Goal: Find contact information: Find contact information

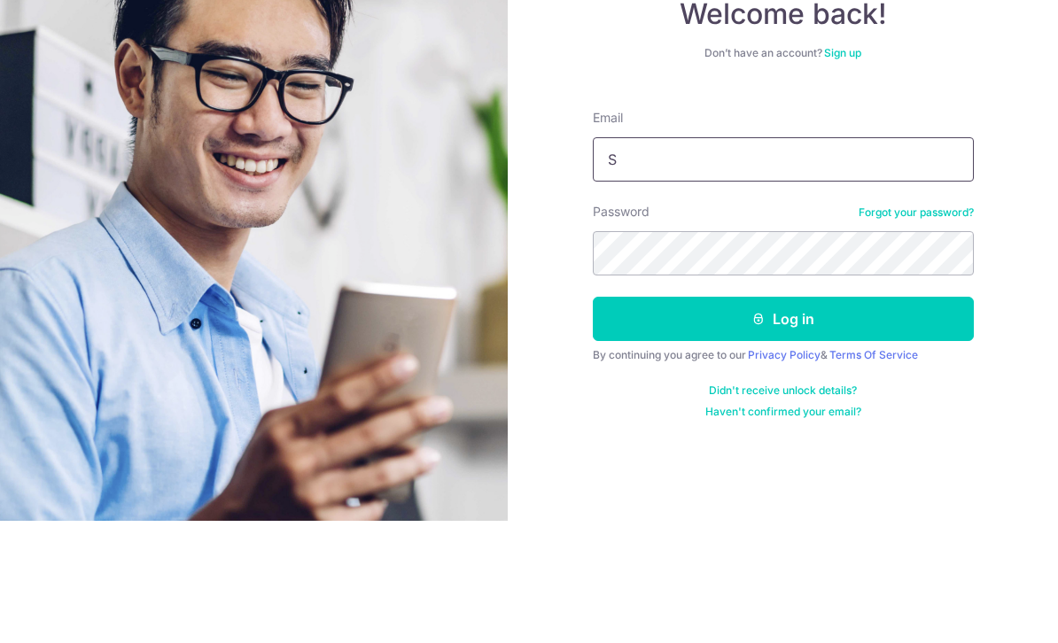
type input "Serenayongcp@outlook.sg"
click at [783, 419] on button "Log in" at bounding box center [783, 441] width 381 height 44
click at [880, 419] on button "Log in" at bounding box center [783, 441] width 381 height 44
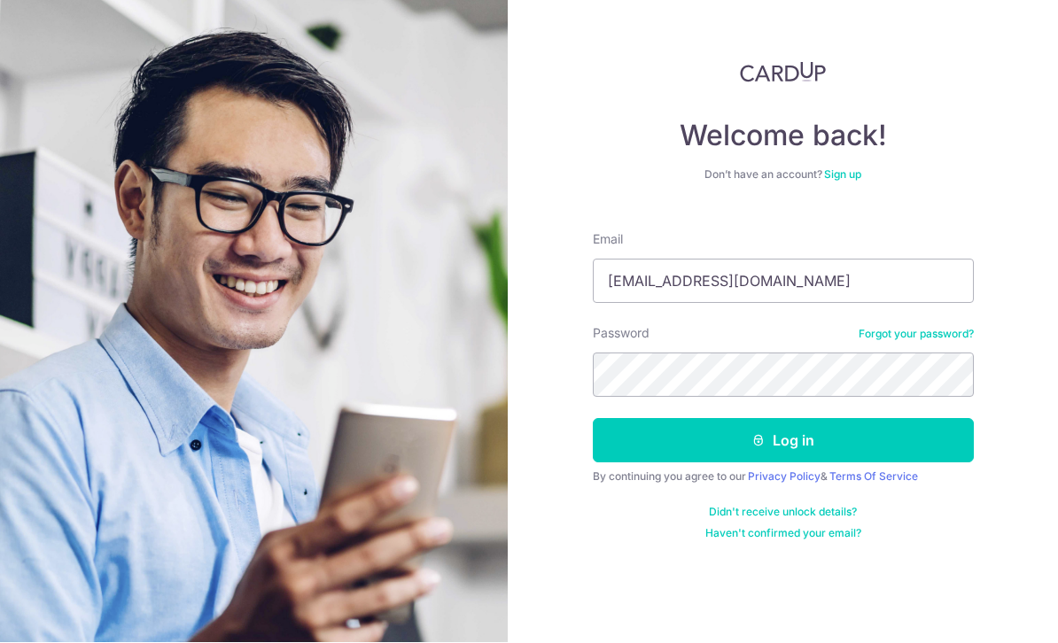
click at [846, 419] on button "Log in" at bounding box center [783, 441] width 381 height 44
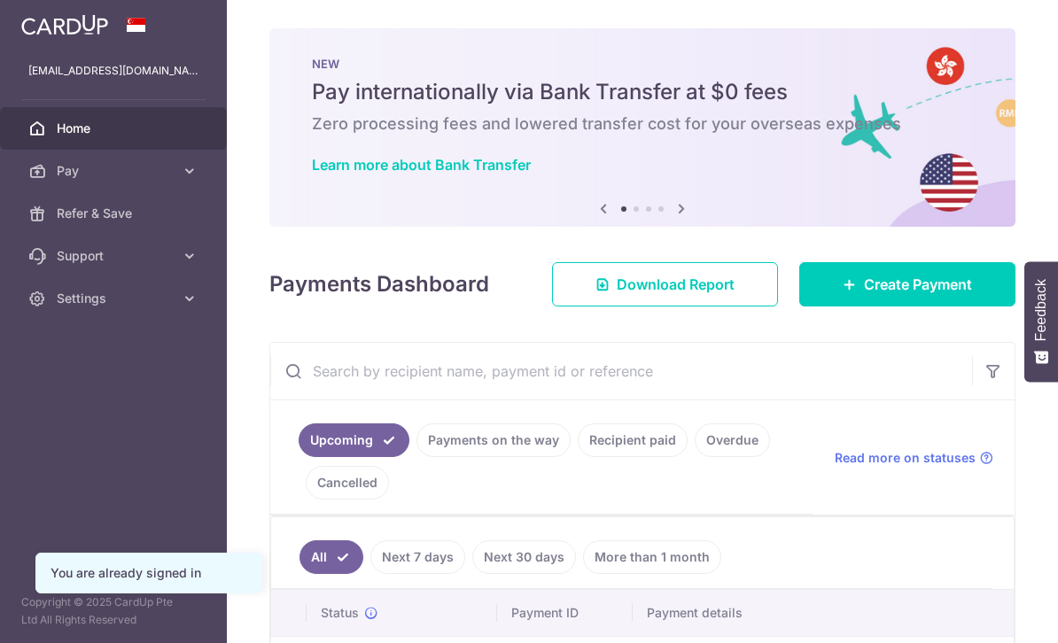
click at [0, 0] on icon "button" at bounding box center [0, 0] width 0 height 0
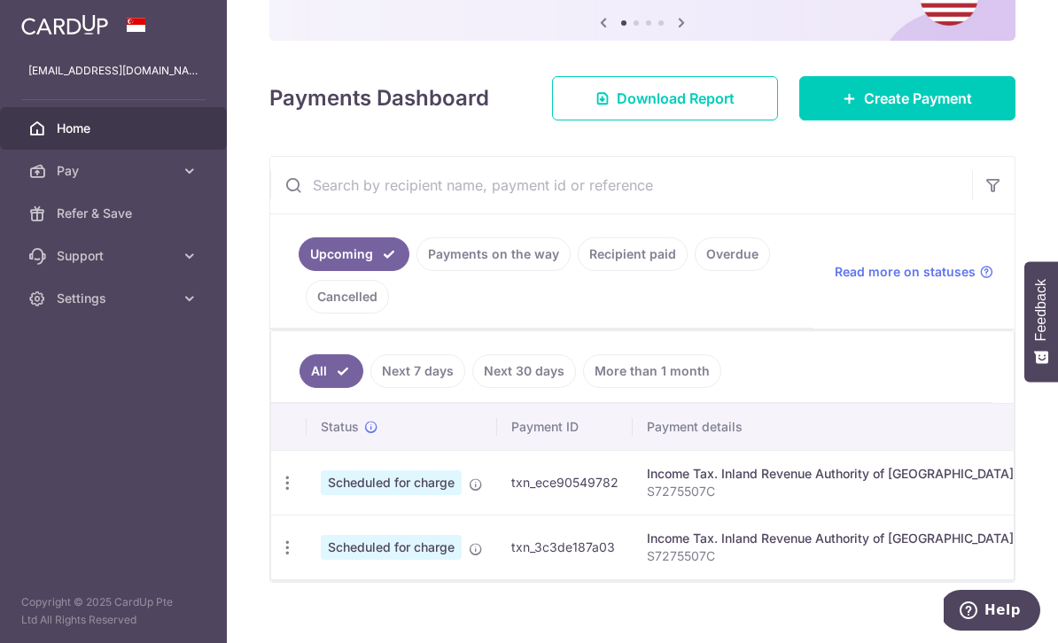
click at [532, 271] on link "Payments on the way" at bounding box center [494, 255] width 154 height 34
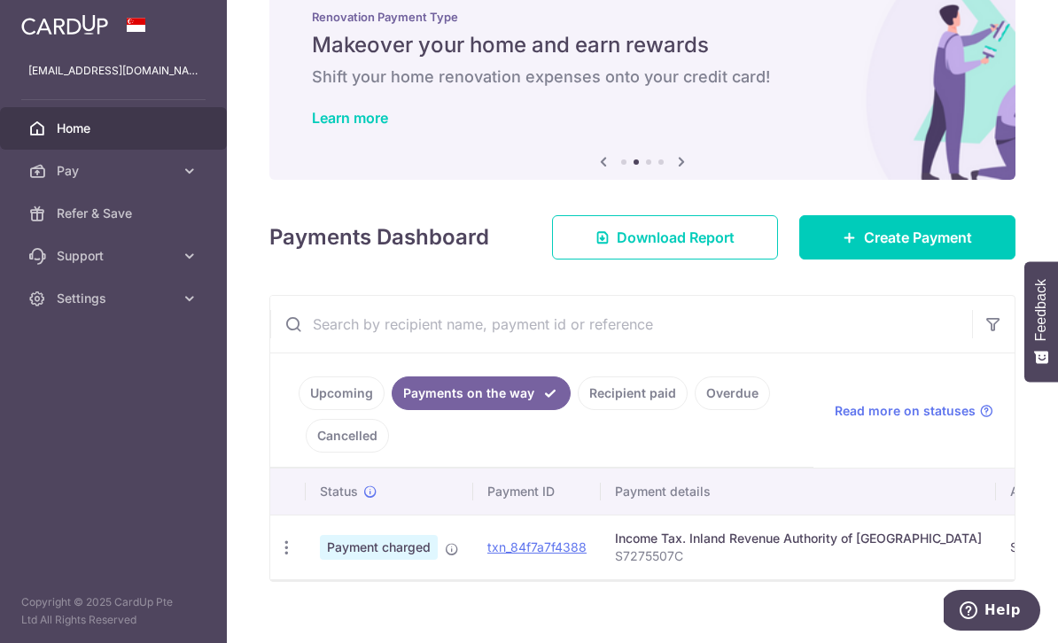
scroll to position [46, 0]
click at [289, 558] on icon "button" at bounding box center [286, 549] width 19 height 19
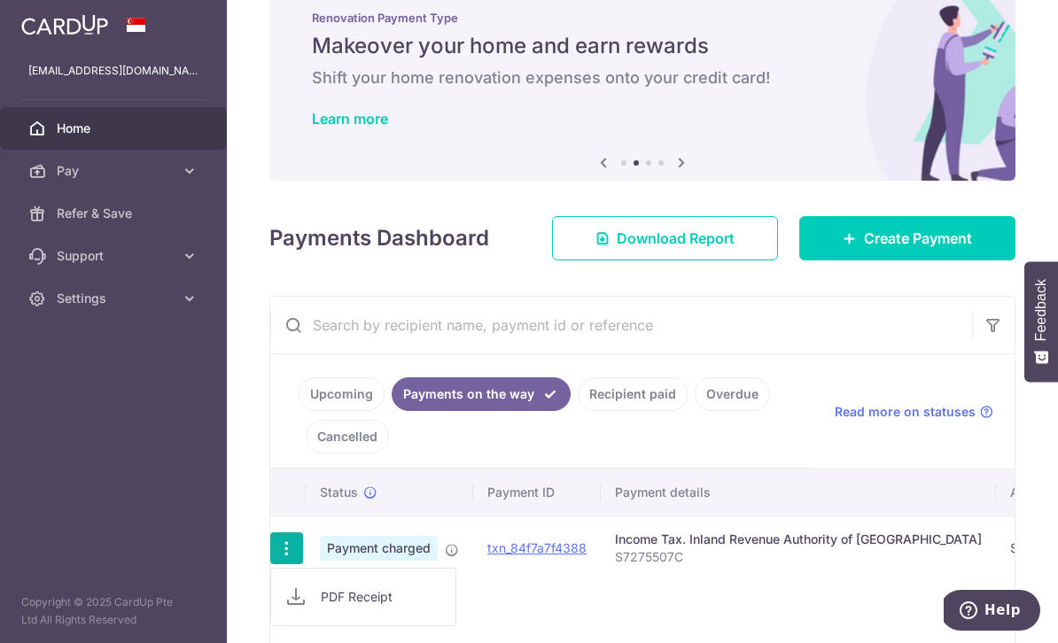
click at [758, 243] on div at bounding box center [529, 321] width 1058 height 643
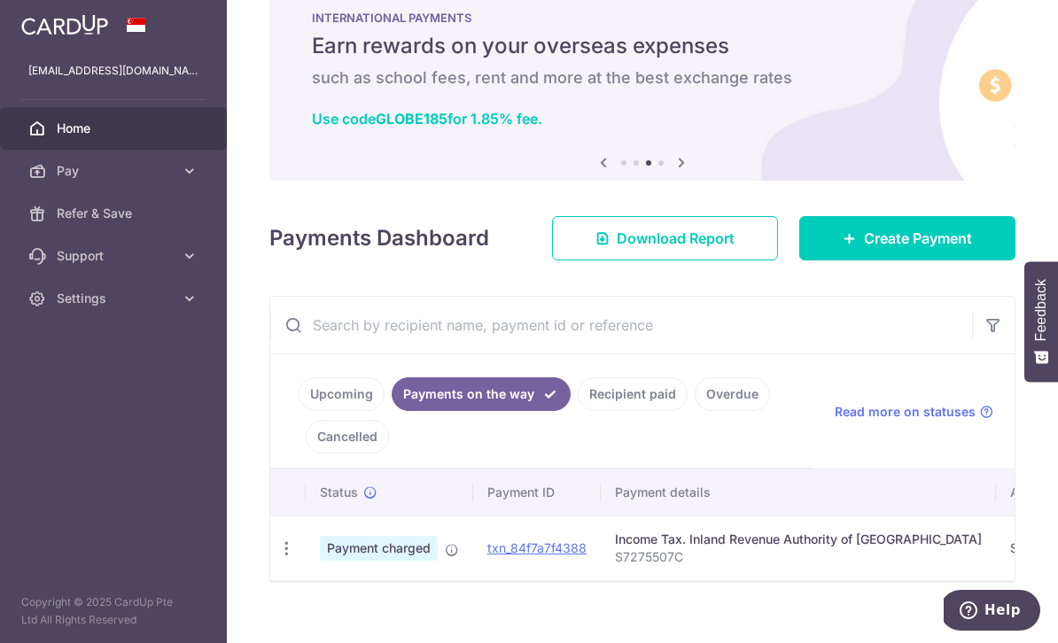
scroll to position [0, 0]
click at [180, 252] on link "Support" at bounding box center [113, 256] width 227 height 43
click at [122, 343] on span "Contact Us" at bounding box center [115, 341] width 117 height 18
